Goal: Navigation & Orientation: Find specific page/section

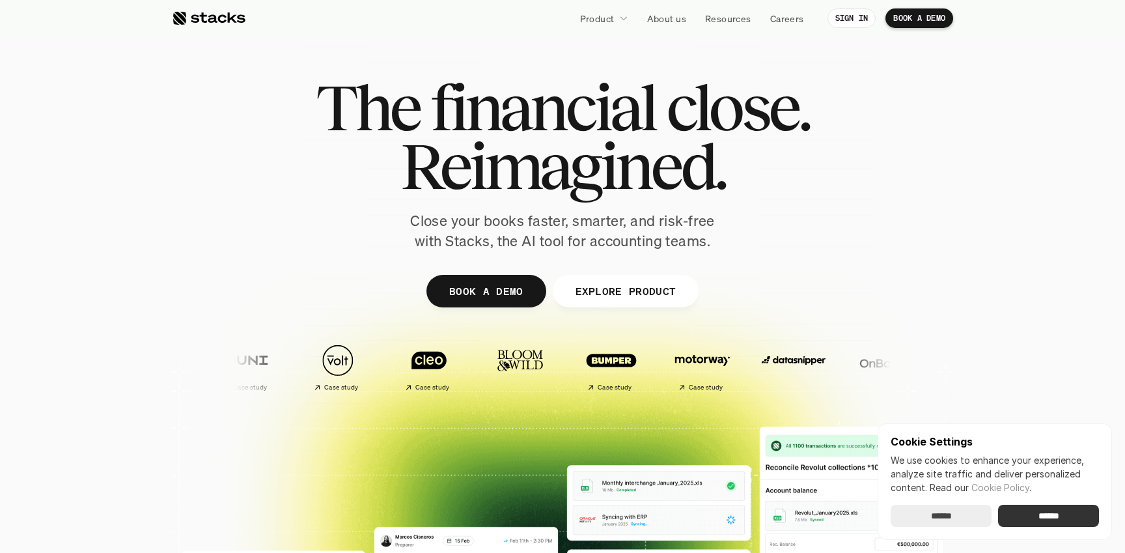
click at [1049, 515] on input "******" at bounding box center [1048, 516] width 101 height 22
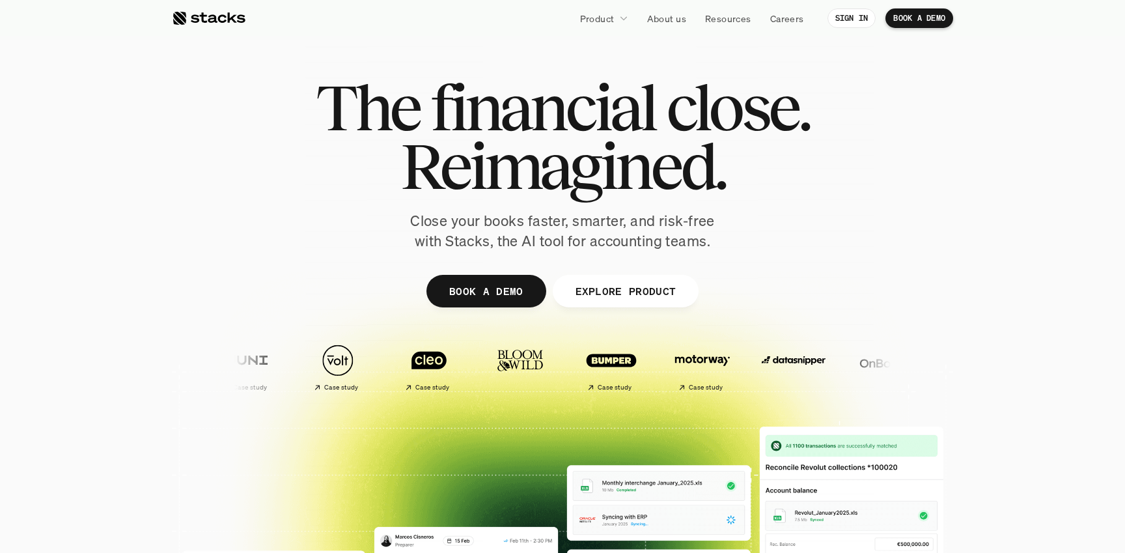
click at [813, 158] on div "The financial close. Reimagined. Close your books faster, smarter, and risk-fre…" at bounding box center [562, 164] width 729 height 173
